Goal: Information Seeking & Learning: Learn about a topic

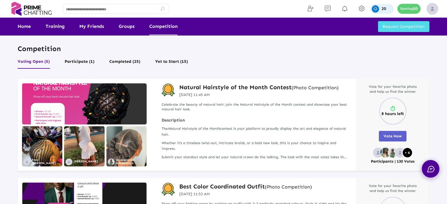
click at [381, 10] on div "20" at bounding box center [383, 9] width 24 height 10
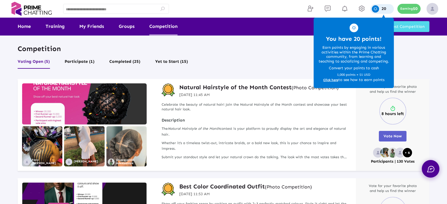
click at [328, 79] on span "Click here" at bounding box center [331, 80] width 15 height 4
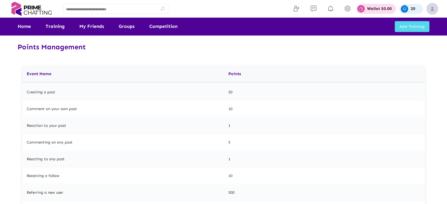
click at [13, 103] on div "Points Management Event Name Points Creating a post 20 Comment on your own post…" at bounding box center [223, 165] width 447 height 331
